Goal: Contribute content

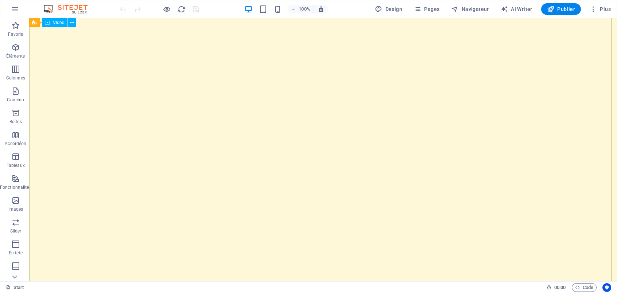
scroll to position [654, 0]
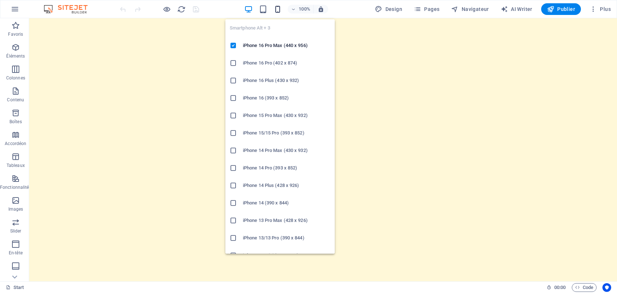
click at [281, 8] on icon "button" at bounding box center [277, 9] width 8 height 8
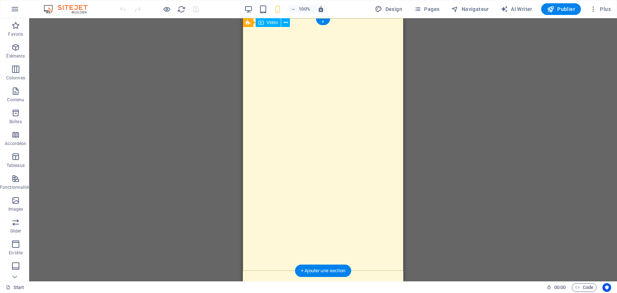
click at [330, 98] on figure at bounding box center [323, 58] width 160 height 80
click at [328, 98] on figure at bounding box center [323, 58] width 160 height 80
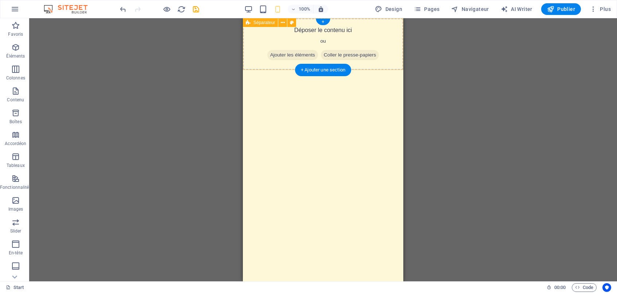
click at [272, 54] on span "Ajouter les éléments" at bounding box center [292, 55] width 51 height 10
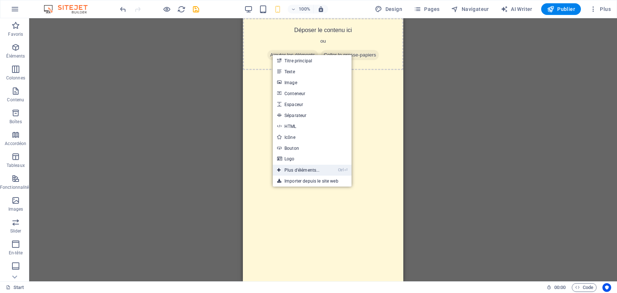
click at [300, 172] on link "Ctrl ⏎ Plus d'éléments..." at bounding box center [298, 170] width 51 height 11
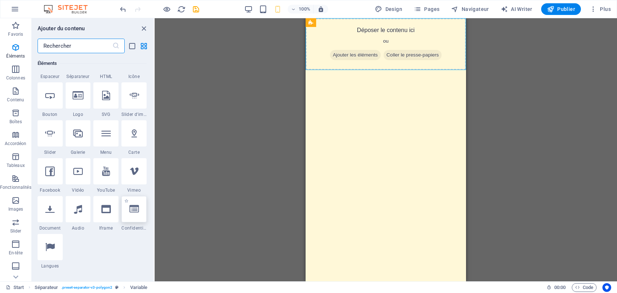
scroll to position [151, 0]
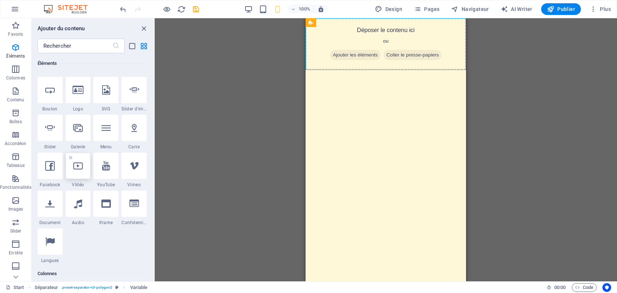
click at [82, 168] on icon at bounding box center [77, 165] width 9 height 9
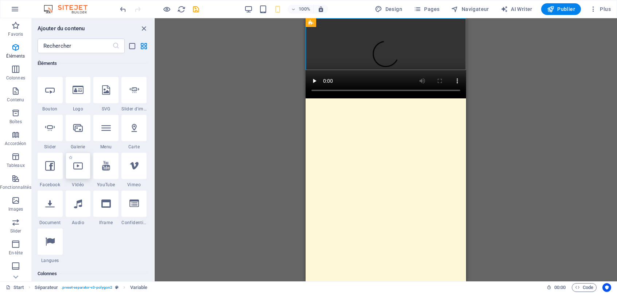
select select "%"
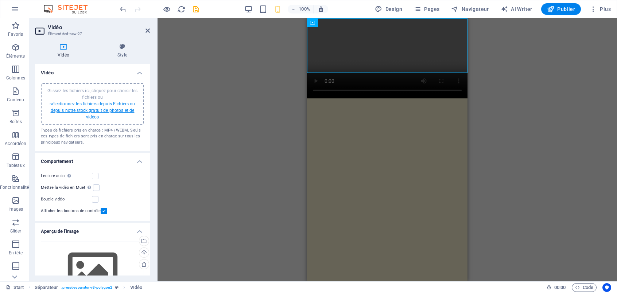
click at [97, 108] on link "sélectionnez les fichiers depuis Fichiers ou depuis notre stock gratuit de phot…" at bounding box center [92, 110] width 85 height 18
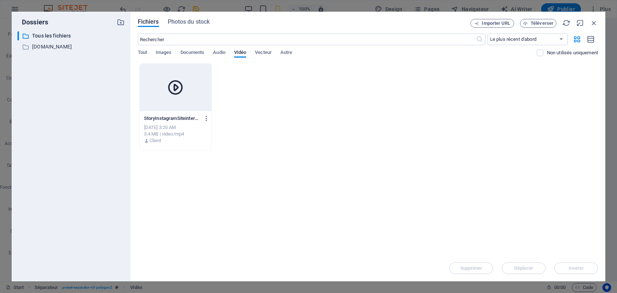
click at [208, 121] on icon "button" at bounding box center [206, 118] width 7 height 7
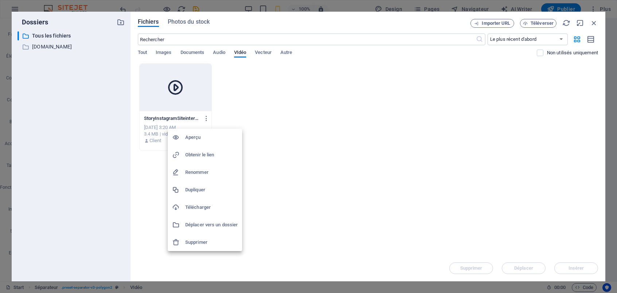
click at [195, 247] on li "Supprimer" at bounding box center [205, 242] width 74 height 17
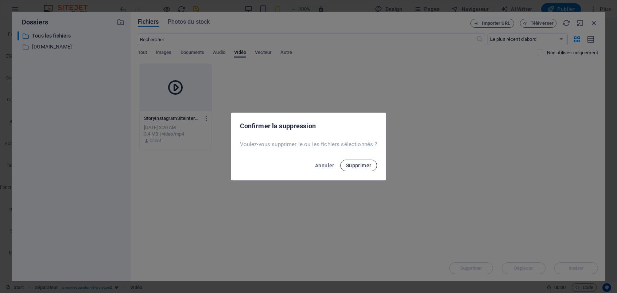
click at [357, 168] on span "Supprimer" at bounding box center [359, 166] width 26 height 6
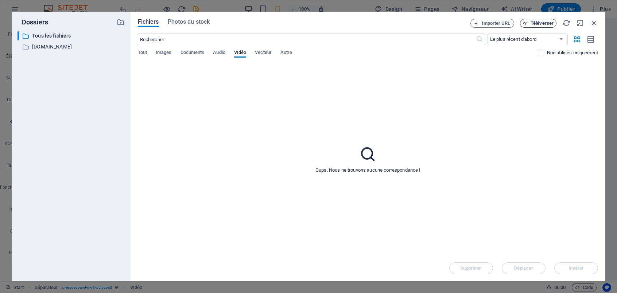
click at [540, 23] on span "Téléverser" at bounding box center [541, 23] width 23 height 4
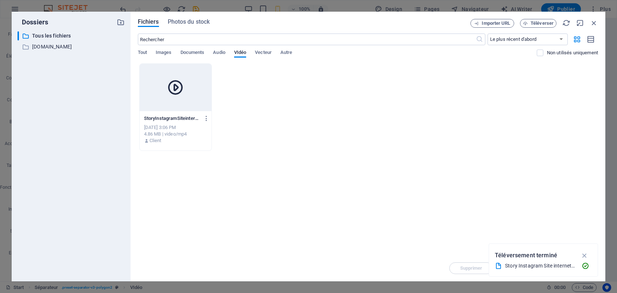
click at [180, 78] on div at bounding box center [176, 87] width 72 height 47
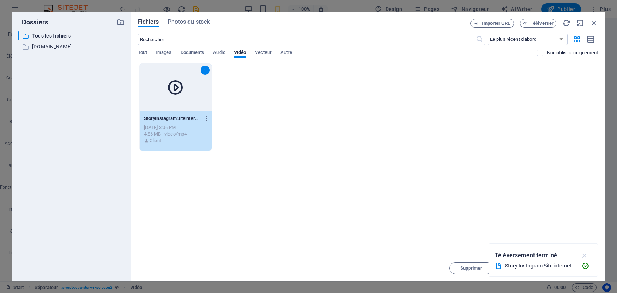
click at [581, 254] on icon "button" at bounding box center [584, 256] width 8 height 8
click at [575, 266] on span "Insérer" at bounding box center [576, 268] width 16 height 4
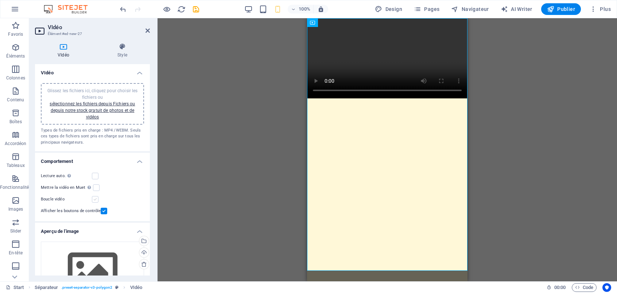
click at [98, 199] on label at bounding box center [95, 199] width 7 height 7
click at [0, 0] on input "Boucle vidéo" at bounding box center [0, 0] width 0 height 0
click at [96, 190] on label at bounding box center [96, 187] width 7 height 7
click at [0, 0] on input "Mettre la vidéo en Muet La lecture automatique sera disponible si le mode Muet …" at bounding box center [0, 0] width 0 height 0
click at [96, 176] on label at bounding box center [95, 176] width 7 height 7
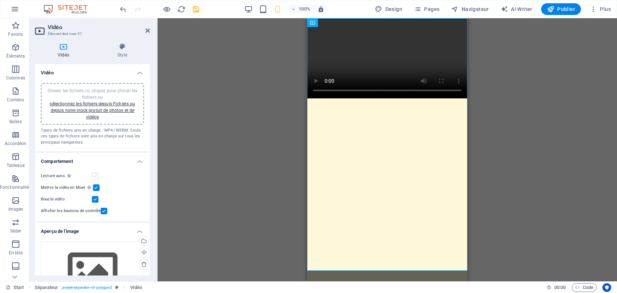
click at [0, 0] on input "Lecture auto. La lecture automatique est disponible uniquement si Muet est séle…" at bounding box center [0, 0] width 0 height 0
click at [101, 212] on label at bounding box center [104, 211] width 7 height 7
click at [0, 0] on input "Afficher les boutons de contrôle" at bounding box center [0, 0] width 0 height 0
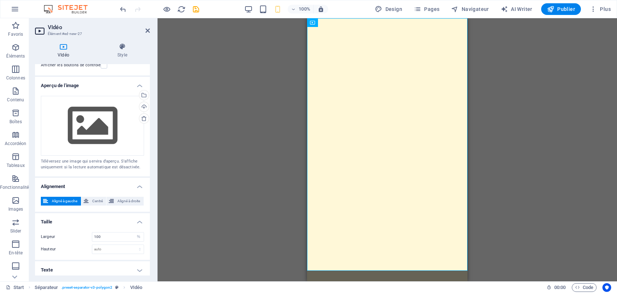
scroll to position [148, 0]
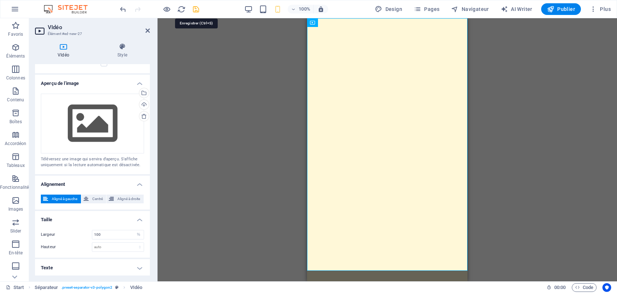
click at [198, 12] on icon "save" at bounding box center [196, 9] width 8 height 8
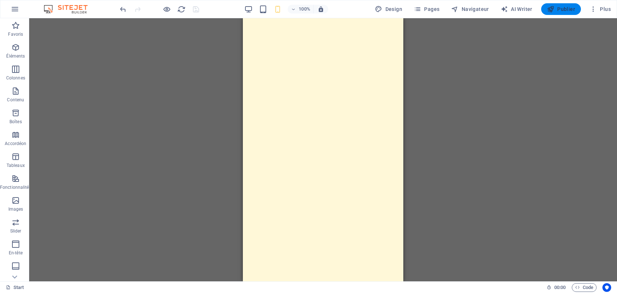
click at [564, 7] on span "Publier" at bounding box center [561, 8] width 28 height 7
